Goal: Information Seeking & Learning: Find specific fact

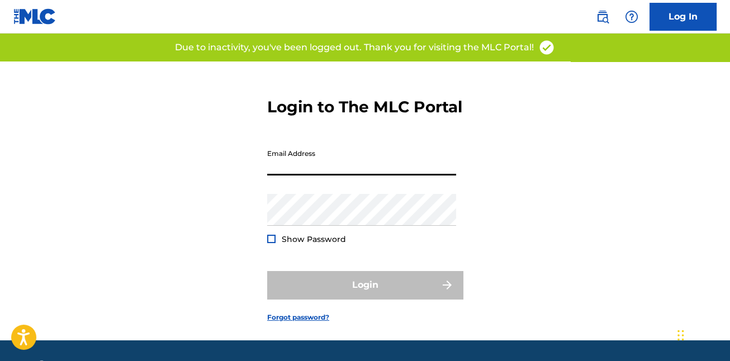
click at [327, 176] on input "Email Address" at bounding box center [361, 160] width 189 height 32
type input "[EMAIL_ADDRESS][DOMAIN_NAME]"
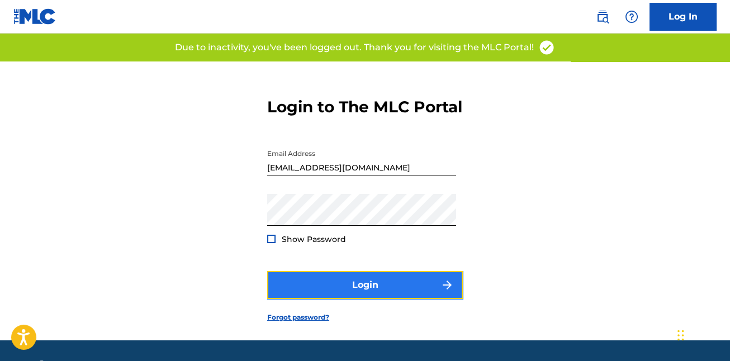
click at [349, 299] on button "Login" at bounding box center [365, 285] width 196 height 28
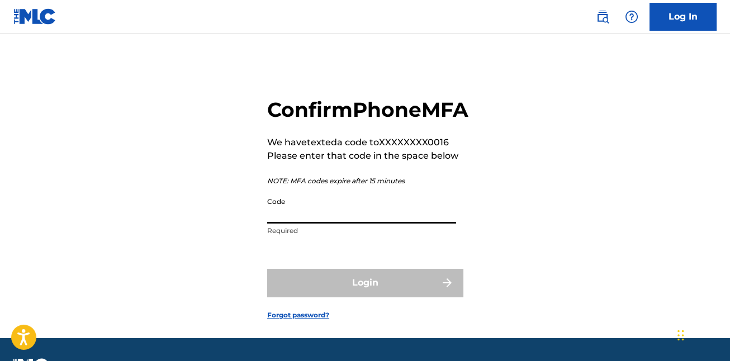
click at [352, 224] on input "Code" at bounding box center [361, 208] width 189 height 32
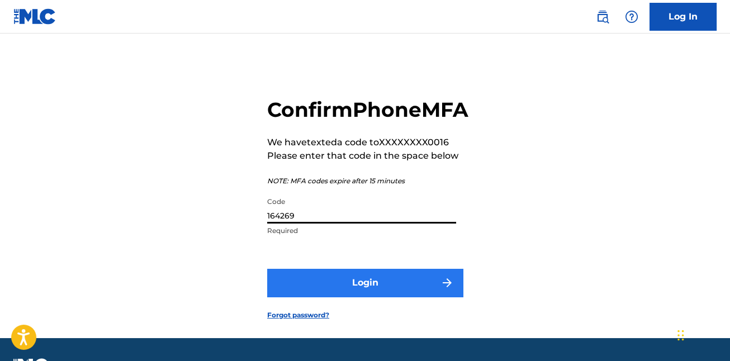
type input "164269"
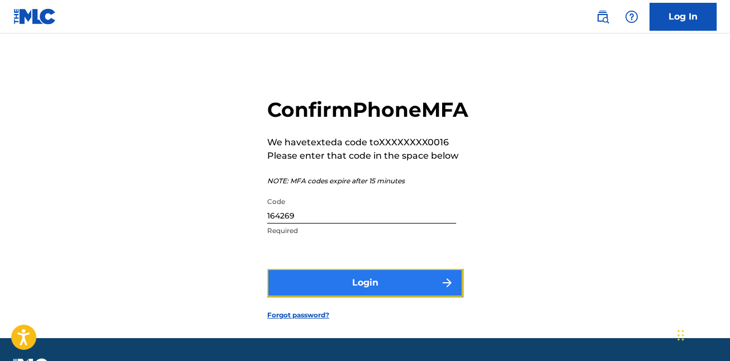
click at [385, 297] on button "Login" at bounding box center [365, 283] width 196 height 28
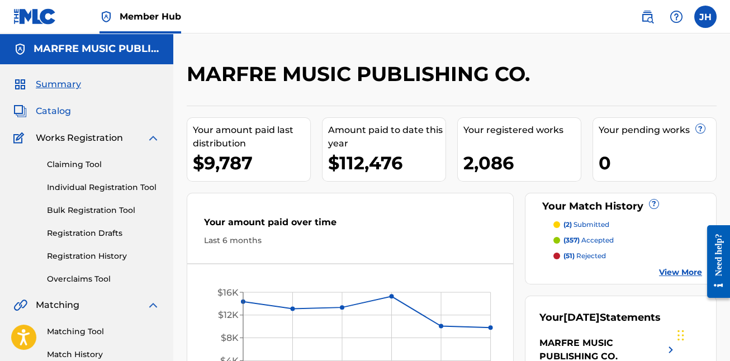
click at [58, 109] on span "Catalog" at bounding box center [53, 111] width 35 height 13
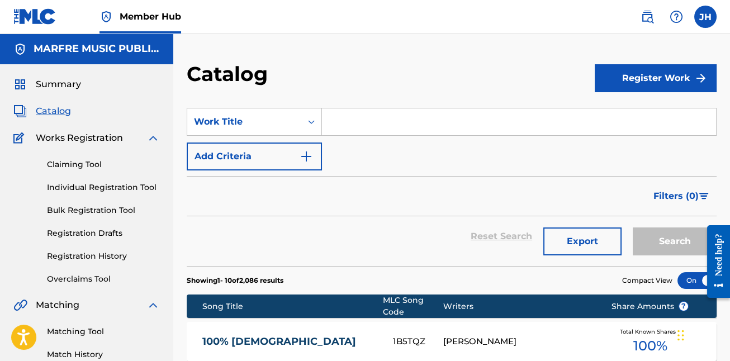
click at [359, 129] on input "Search Form" at bounding box center [519, 121] width 394 height 27
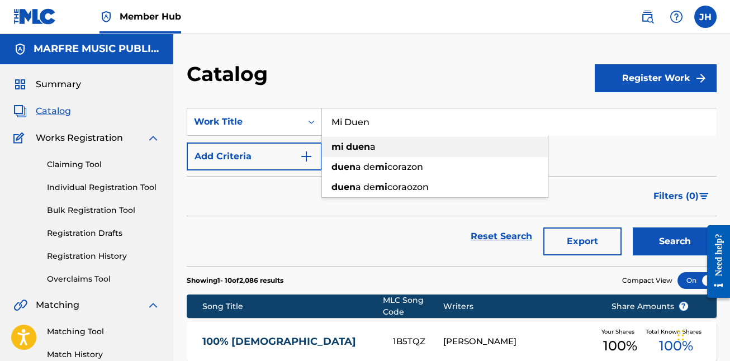
click at [364, 145] on strong "duen" at bounding box center [358, 146] width 24 height 11
type input "mi duena"
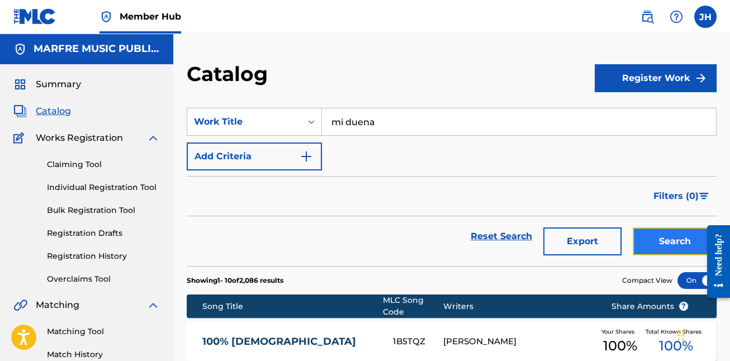
click at [668, 244] on button "Search" at bounding box center [675, 242] width 84 height 28
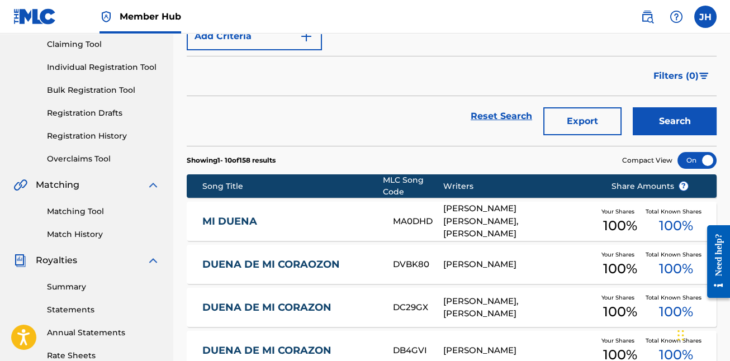
scroll to position [122, 0]
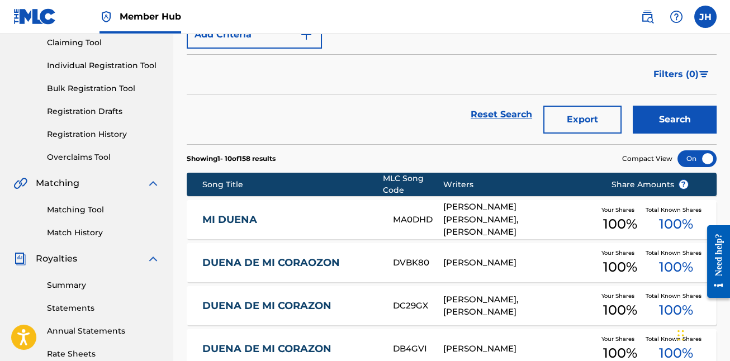
click at [466, 221] on div "[PERSON_NAME] [PERSON_NAME], [PERSON_NAME]" at bounding box center [518, 220] width 151 height 38
